Goal: Information Seeking & Learning: Learn about a topic

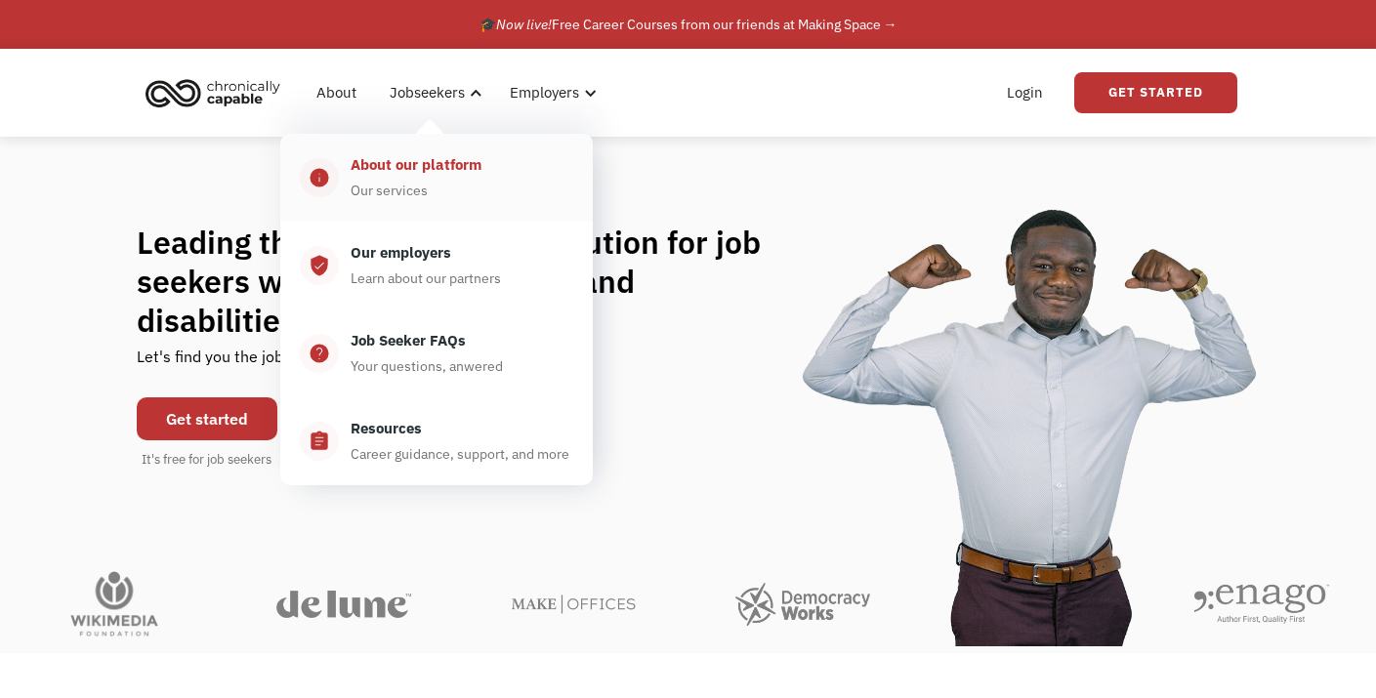
click at [464, 188] on div "About our platform Our services" at bounding box center [456, 177] width 234 height 49
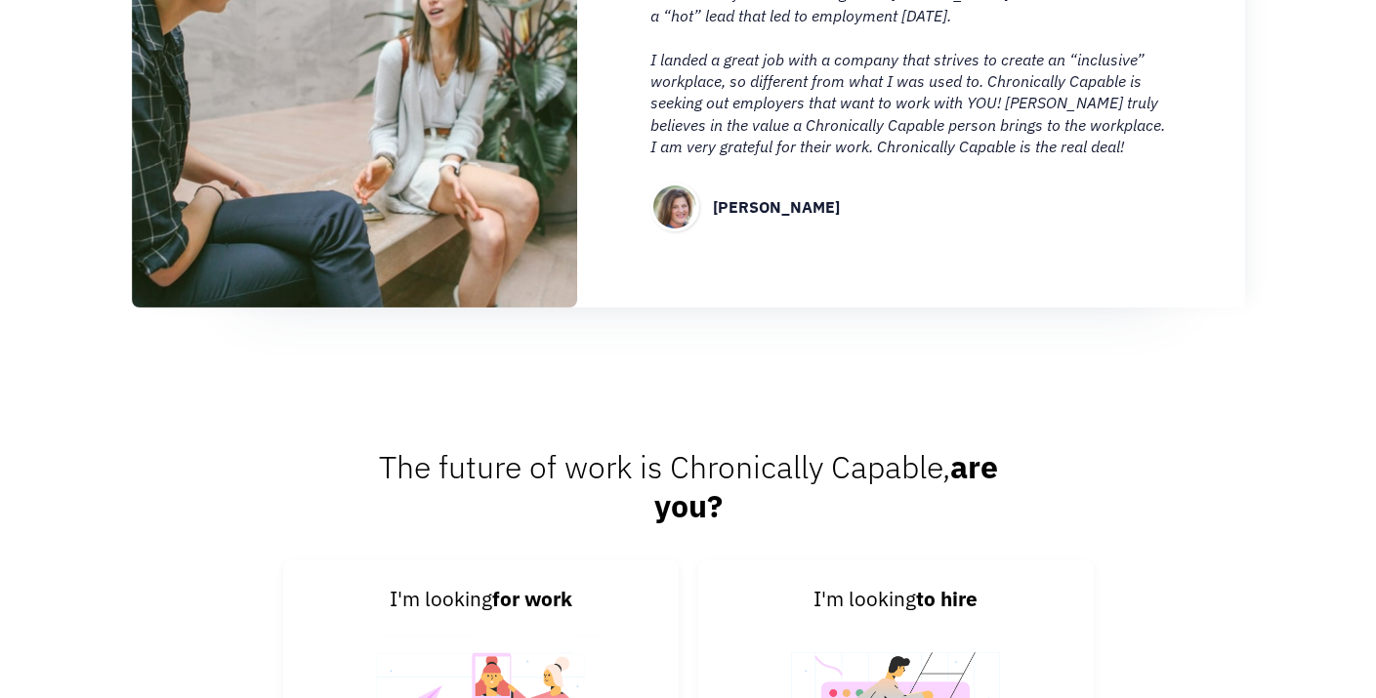
scroll to position [2040, 0]
